Goal: Task Accomplishment & Management: Manage account settings

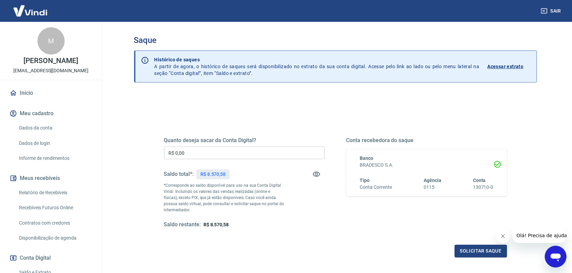
scroll to position [43, 0]
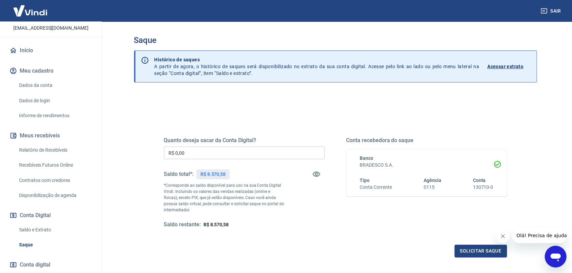
click at [50, 152] on link "Relatório de Recebíveis" at bounding box center [54, 150] width 77 height 14
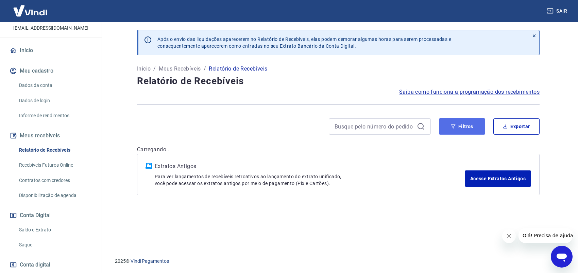
click at [451, 126] on button "Filtros" at bounding box center [462, 126] width 46 height 16
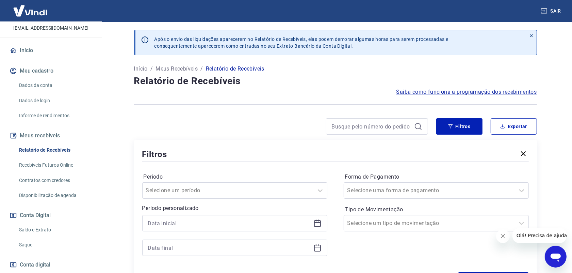
click at [319, 222] on icon at bounding box center [317, 222] width 7 height 1
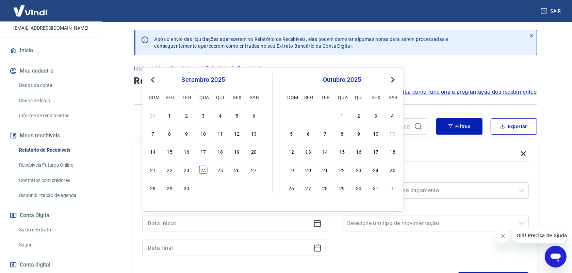
click at [202, 171] on div "24" at bounding box center [203, 169] width 8 height 8
type input "[DATE]"
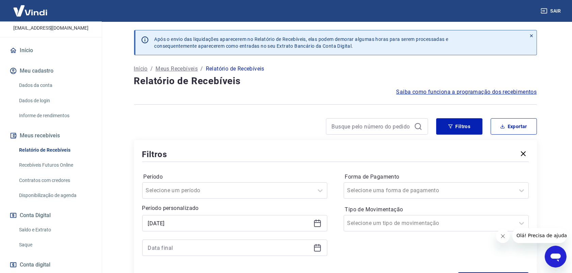
click at [319, 247] on icon at bounding box center [317, 246] width 7 height 1
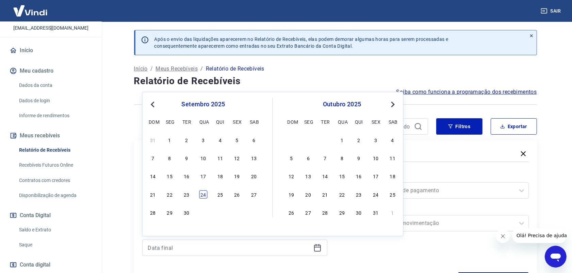
click at [207, 195] on div "24" at bounding box center [203, 194] width 8 height 8
type input "[DATE]"
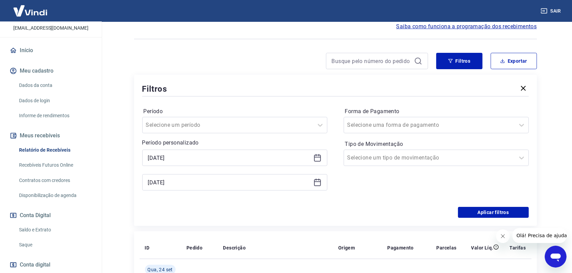
scroll to position [85, 0]
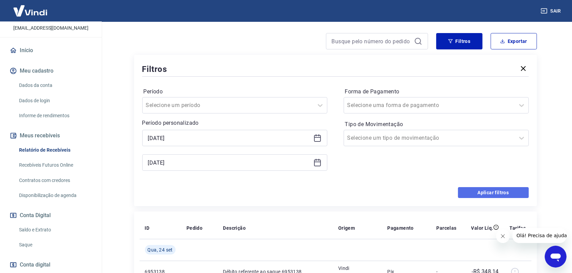
click at [494, 192] on button "Aplicar filtros" at bounding box center [493, 192] width 71 height 11
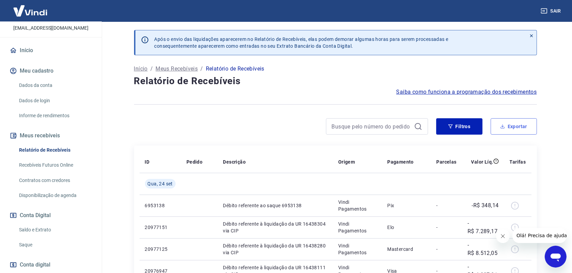
click at [513, 128] on button "Exportar" at bounding box center [514, 126] width 46 height 16
type input "[DATE]"
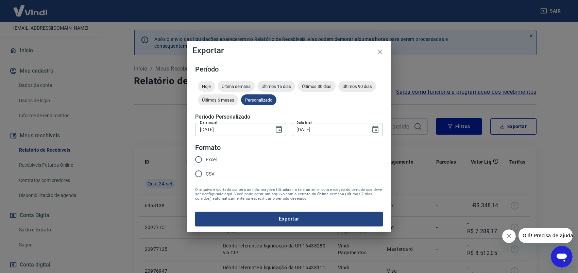
click at [201, 157] on input "Excel" at bounding box center [199, 159] width 14 height 14
radio input "true"
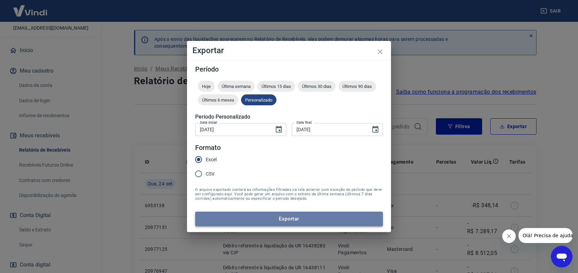
click at [265, 216] on button "Exportar" at bounding box center [289, 218] width 188 height 14
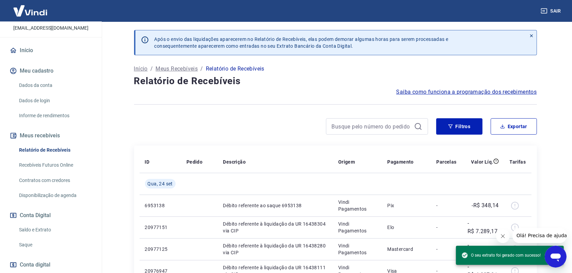
click at [27, 244] on link "Saque" at bounding box center [54, 245] width 77 height 14
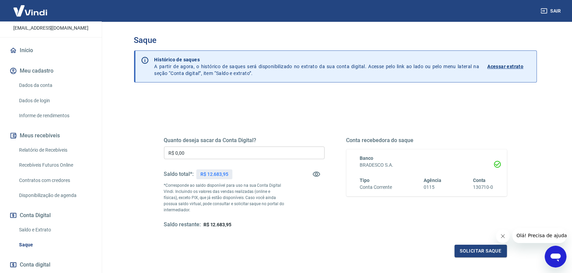
click at [183, 152] on input "R$ 0,00" at bounding box center [244, 152] width 161 height 13
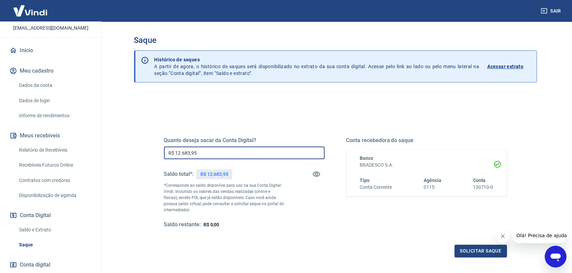
type input "R$ 12.683,95"
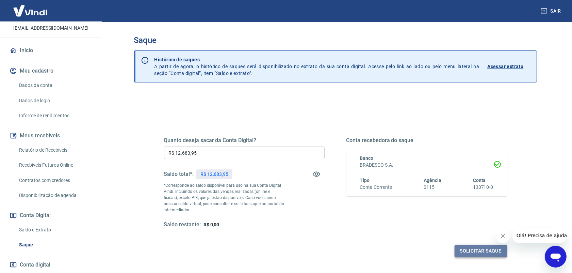
click at [489, 252] on button "Solicitar saque" at bounding box center [481, 250] width 52 height 13
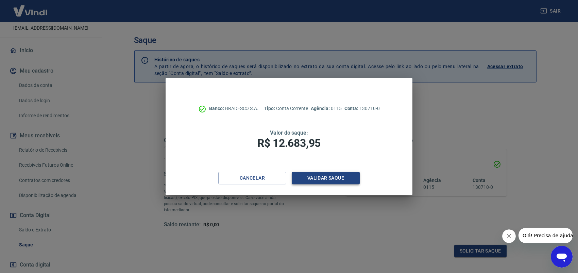
click at [326, 179] on button "Validar saque" at bounding box center [326, 178] width 68 height 13
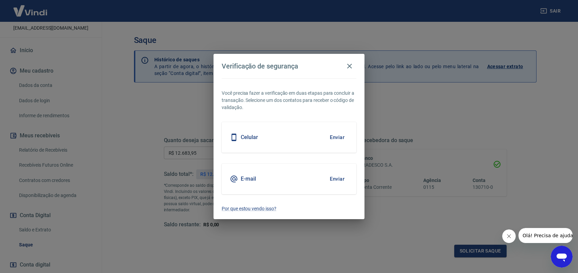
click at [307, 185] on div "E-mail Enviar" at bounding box center [289, 178] width 135 height 31
click at [341, 180] on button "Enviar" at bounding box center [337, 179] width 22 height 14
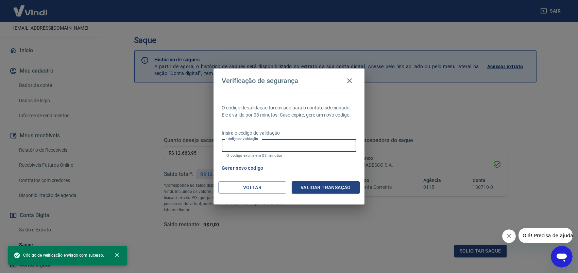
click at [271, 145] on input "Código de validação" at bounding box center [289, 145] width 135 height 13
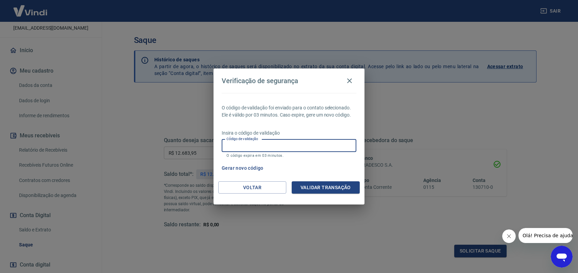
paste input "600470"
type input "600470"
click at [323, 186] on button "Validar transação" at bounding box center [326, 187] width 68 height 13
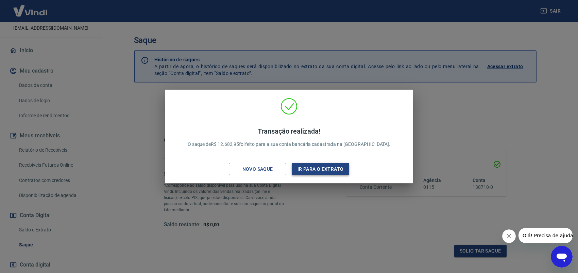
click at [330, 170] on button "Ir para o extrato" at bounding box center [321, 169] width 58 height 13
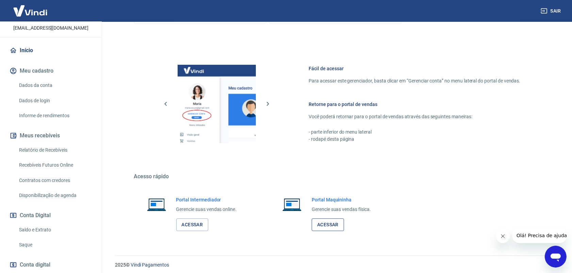
scroll to position [258, 0]
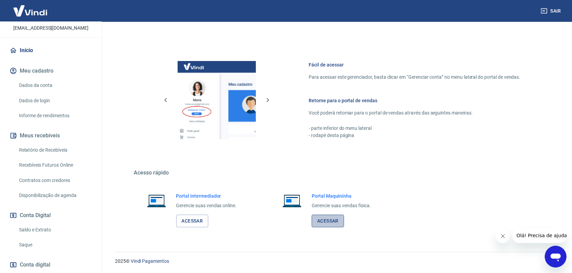
click at [327, 215] on link "Acessar" at bounding box center [328, 220] width 32 height 13
